Goal: Navigation & Orientation: Go to known website

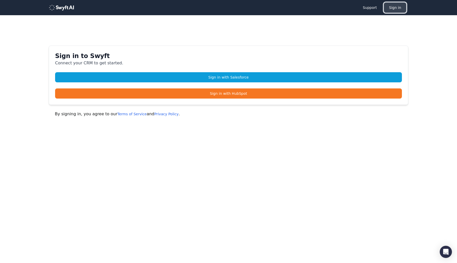
click at [401, 9] on button "Sign in" at bounding box center [394, 8] width 22 height 10
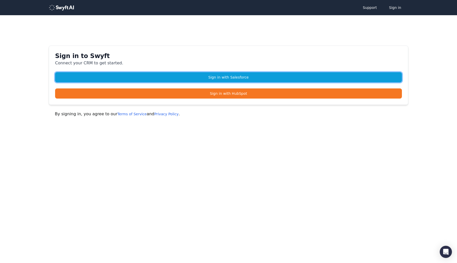
click at [258, 76] on link "Sign in with Salesforce" at bounding box center [228, 77] width 346 height 10
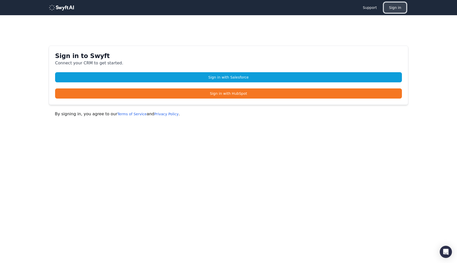
click at [395, 7] on button "Sign in" at bounding box center [394, 8] width 22 height 10
click at [394, 8] on button "Sign in" at bounding box center [394, 8] width 22 height 10
click at [393, 10] on button "Sign in" at bounding box center [394, 8] width 22 height 10
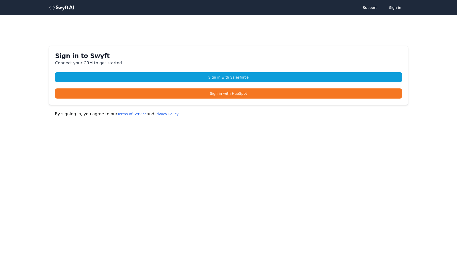
click at [393, 10] on button "Sign in" at bounding box center [394, 8] width 22 height 10
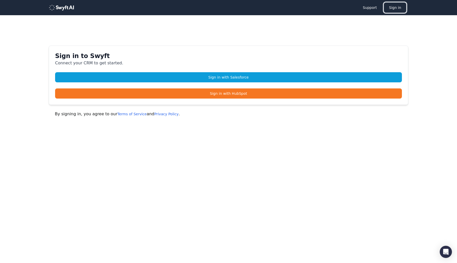
click at [393, 10] on button "Sign in" at bounding box center [394, 8] width 22 height 10
click at [370, 9] on link "Support" at bounding box center [369, 8] width 24 height 10
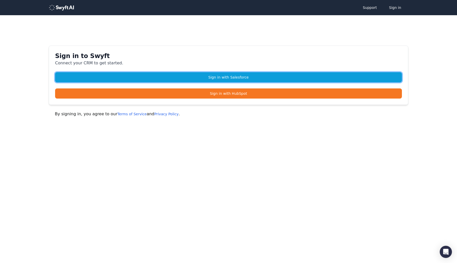
click at [193, 78] on link "Sign in with Salesforce" at bounding box center [228, 77] width 346 height 10
